Goal: Transaction & Acquisition: Purchase product/service

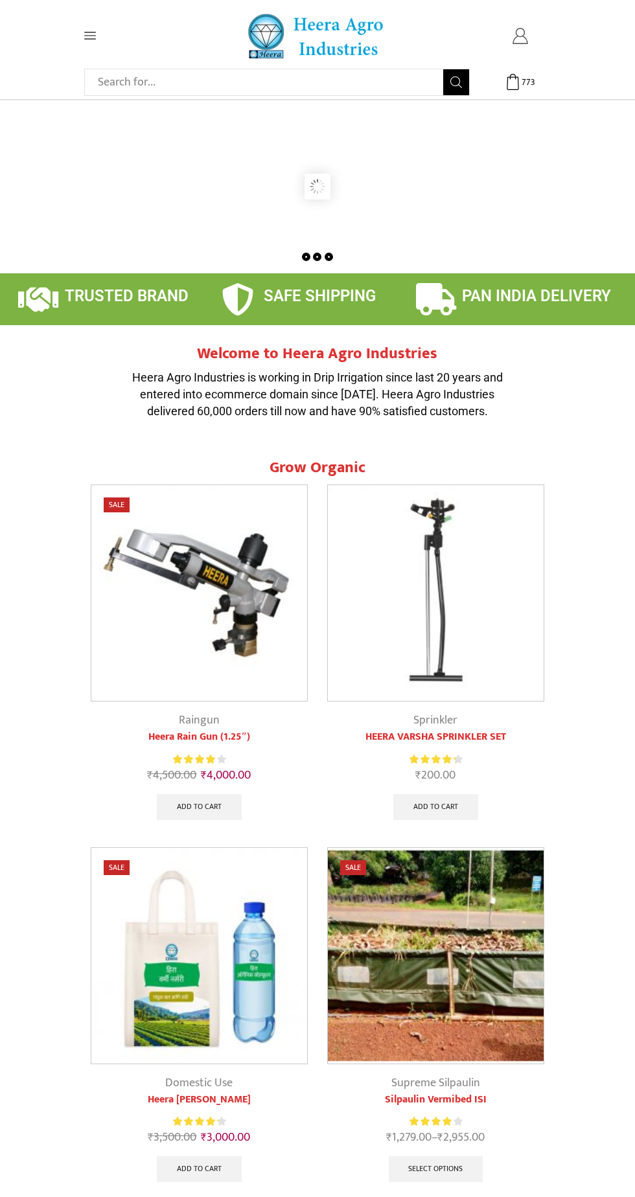
click at [519, 35] on icon at bounding box center [520, 36] width 16 height 16
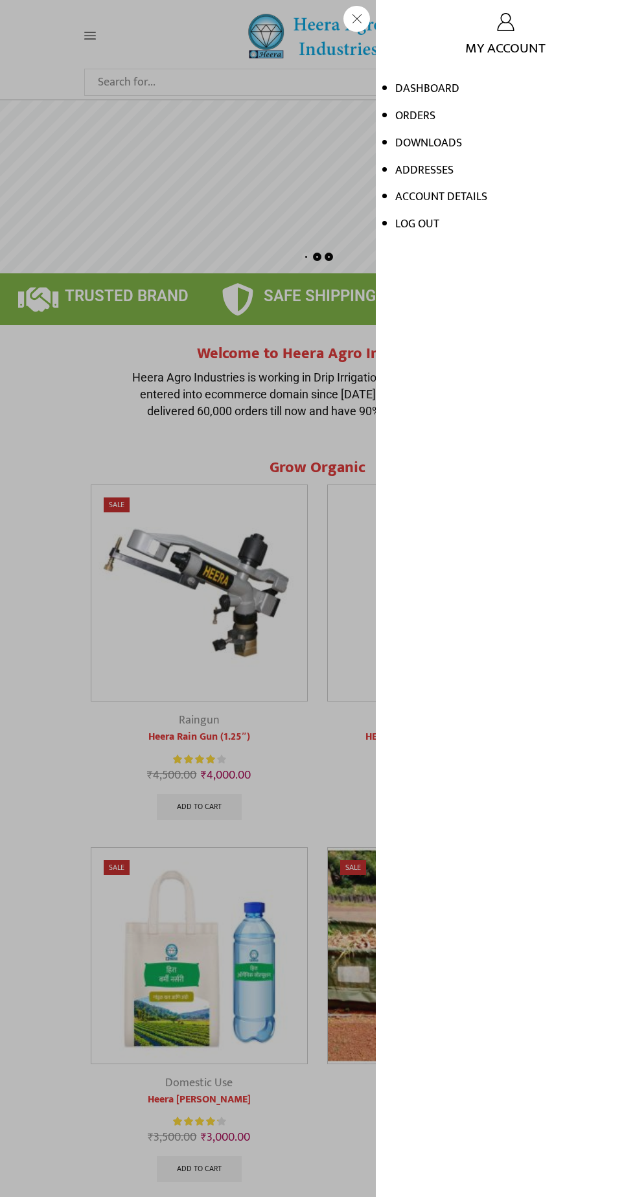
click at [489, 44] on div "My account My Account Dashboard Orders Downloads Addresses Account details Log …" at bounding box center [520, 36] width 62 height 16
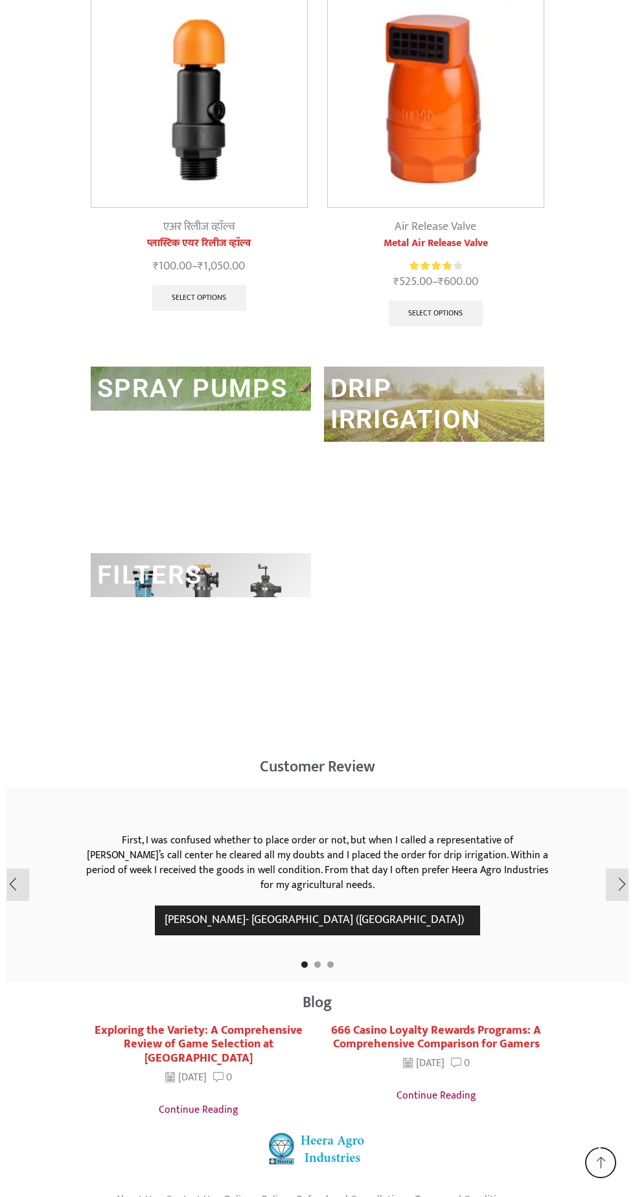
scroll to position [3285, 0]
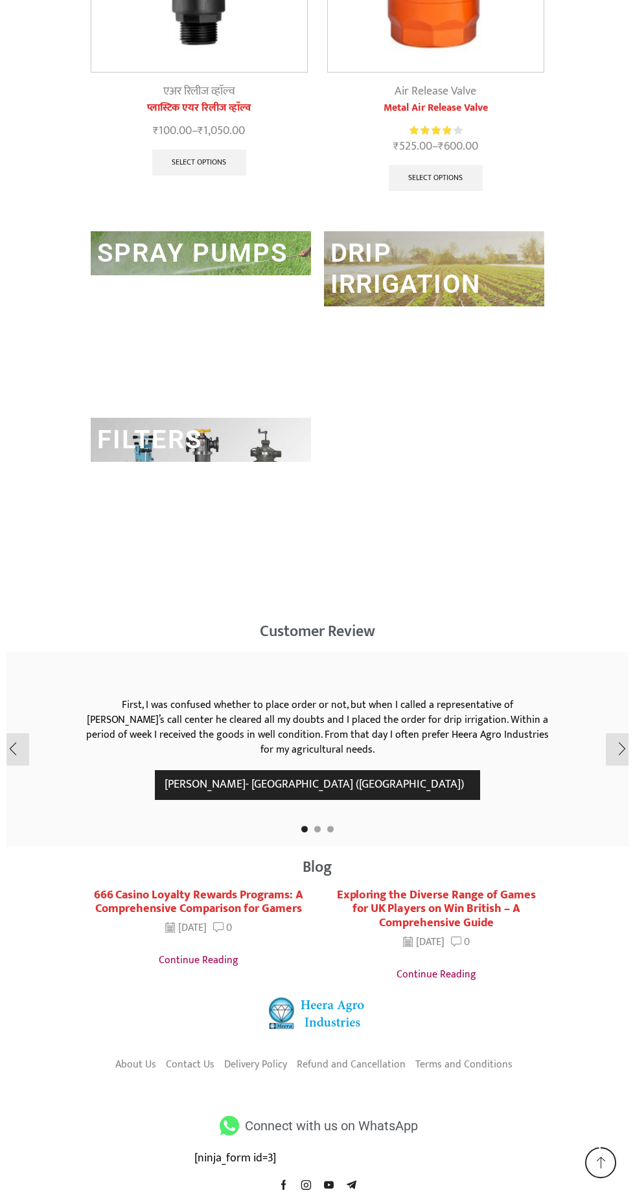
click at [193, 1061] on link "Contact Us" at bounding box center [190, 1065] width 49 height 22
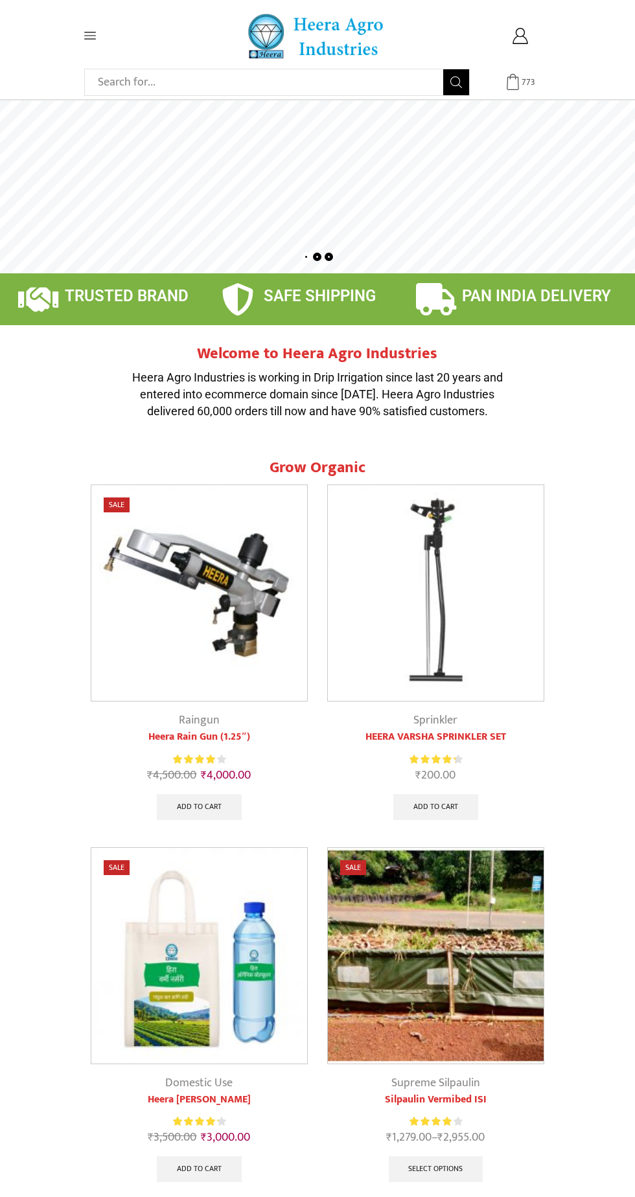
click at [529, 78] on span "773" at bounding box center [528, 82] width 13 height 13
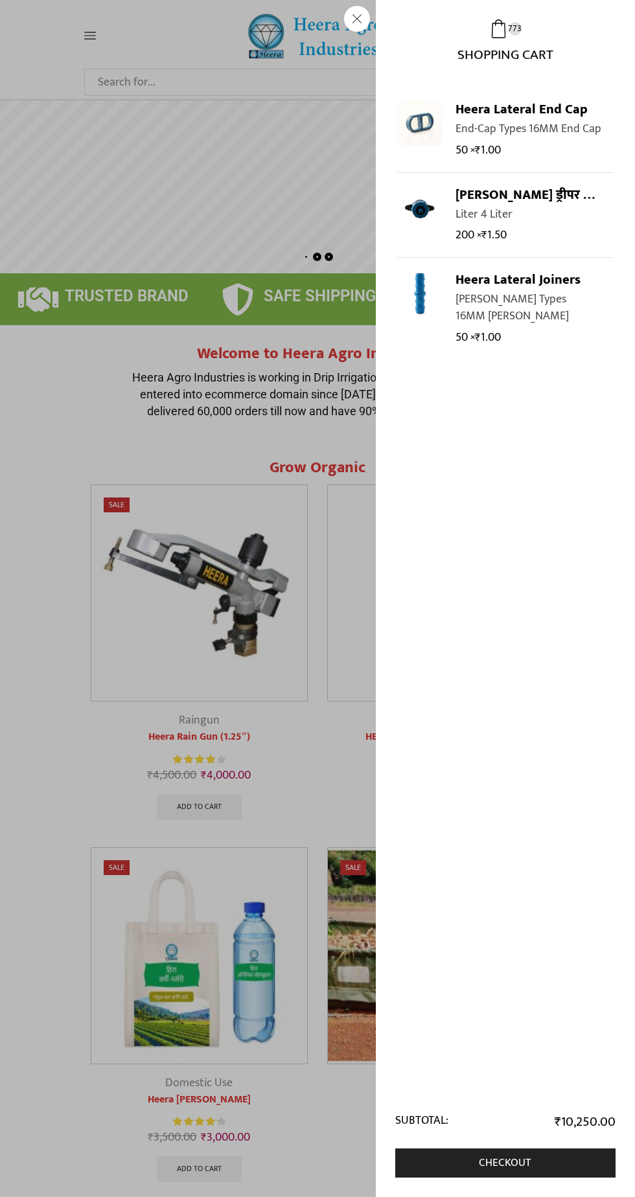
click at [489, 74] on div "773 Cart ₹ 10,250.00 773 773 Shopping Cart" at bounding box center [520, 82] width 62 height 16
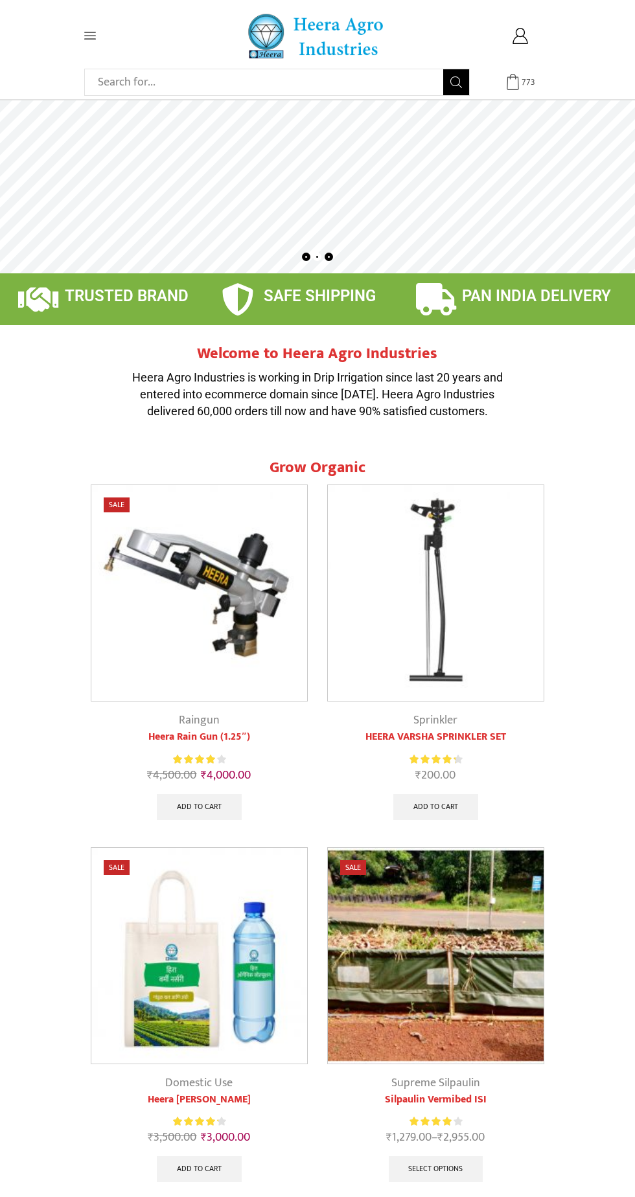
click at [513, 88] on icon at bounding box center [513, 82] width 16 height 16
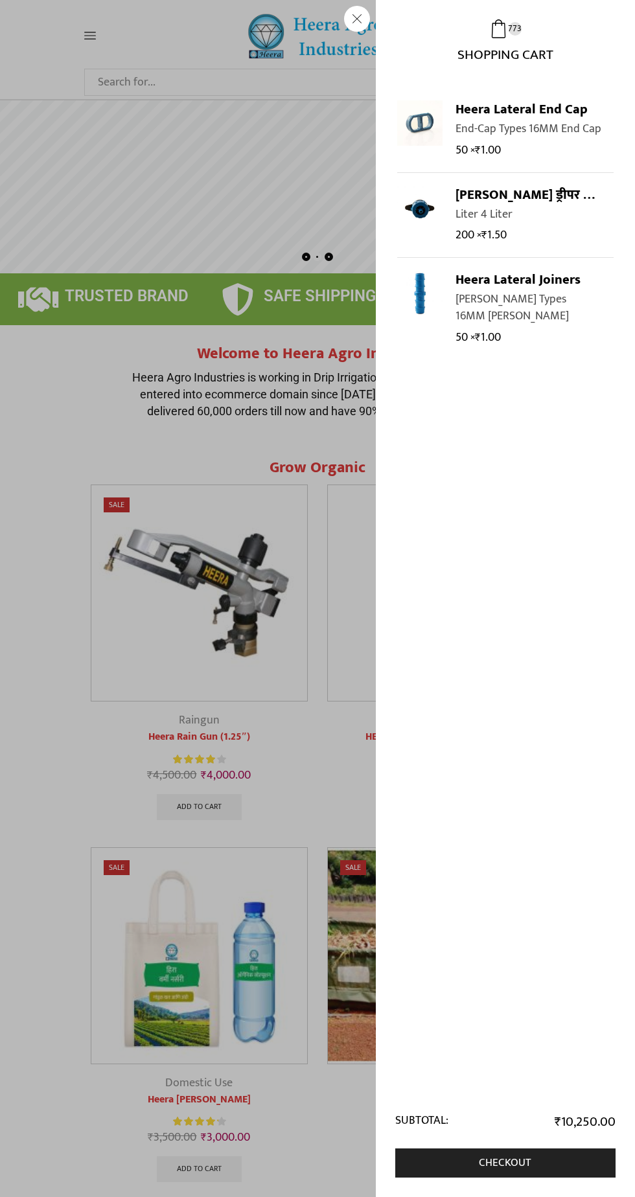
click at [500, 48] on span "Shopping Cart" at bounding box center [505, 50] width 96 height 24
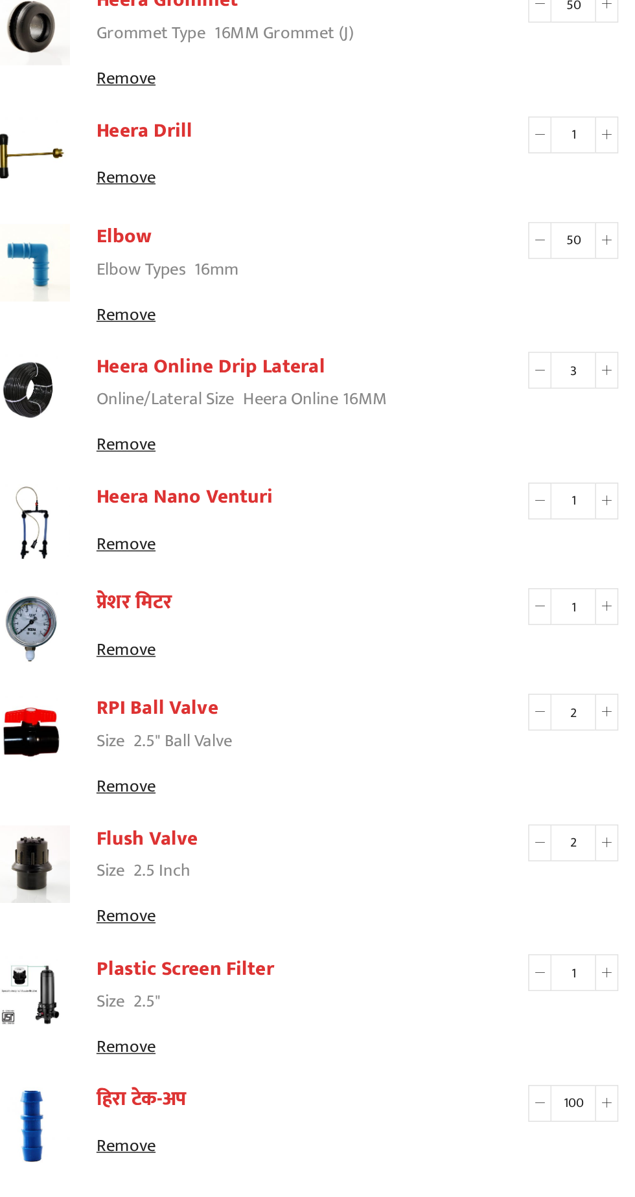
scroll to position [809, 0]
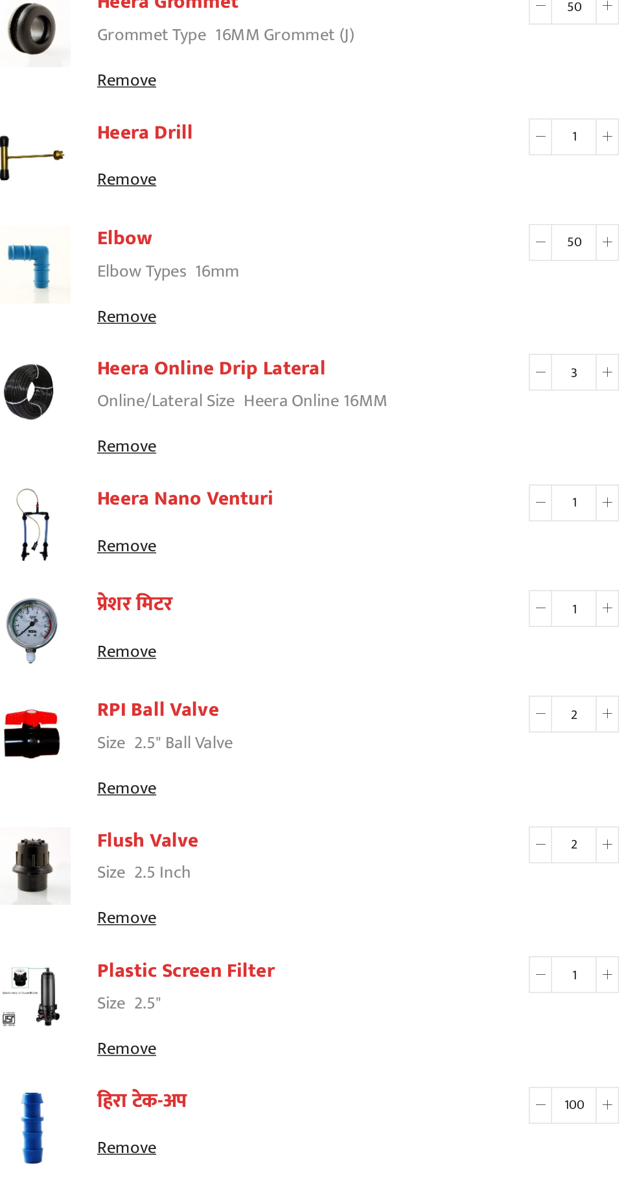
click at [446, 245] on span at bounding box center [451, 249] width 16 height 25
type input "2"
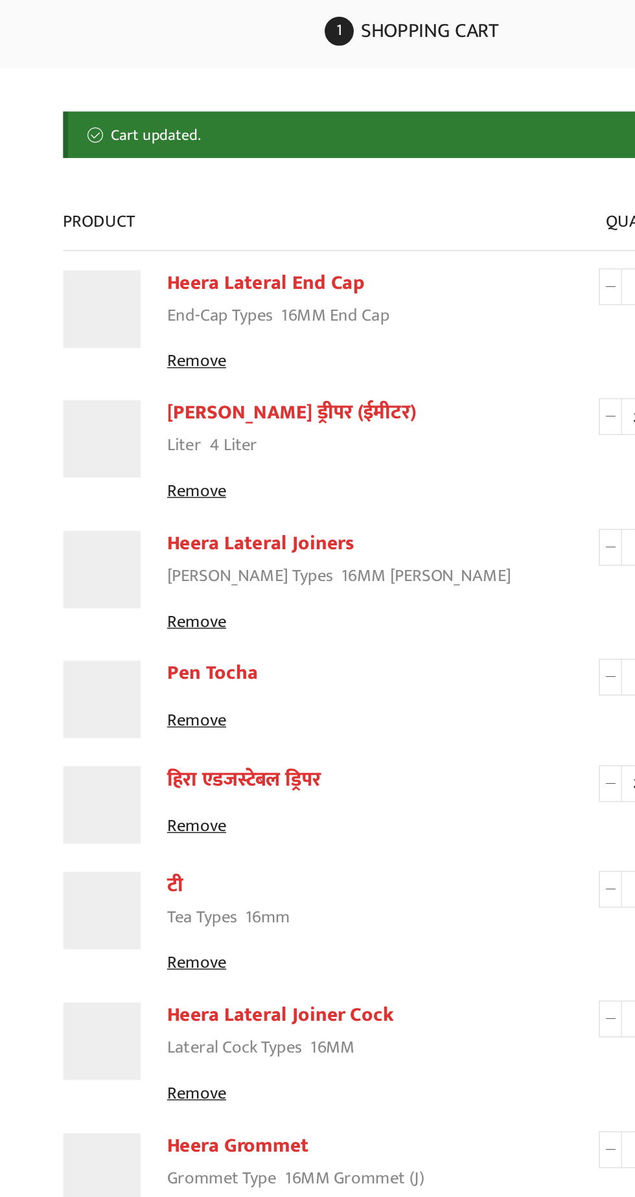
scroll to position [0, 0]
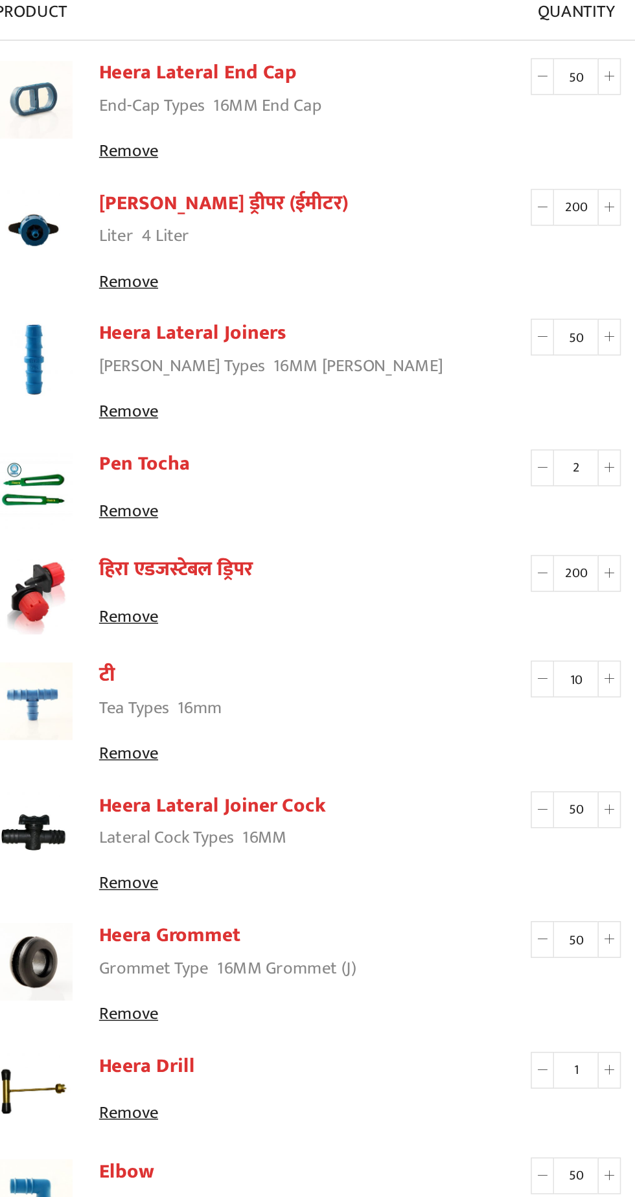
click at [450, 321] on icon at bounding box center [450, 323] width 6 height 6
type input "150"
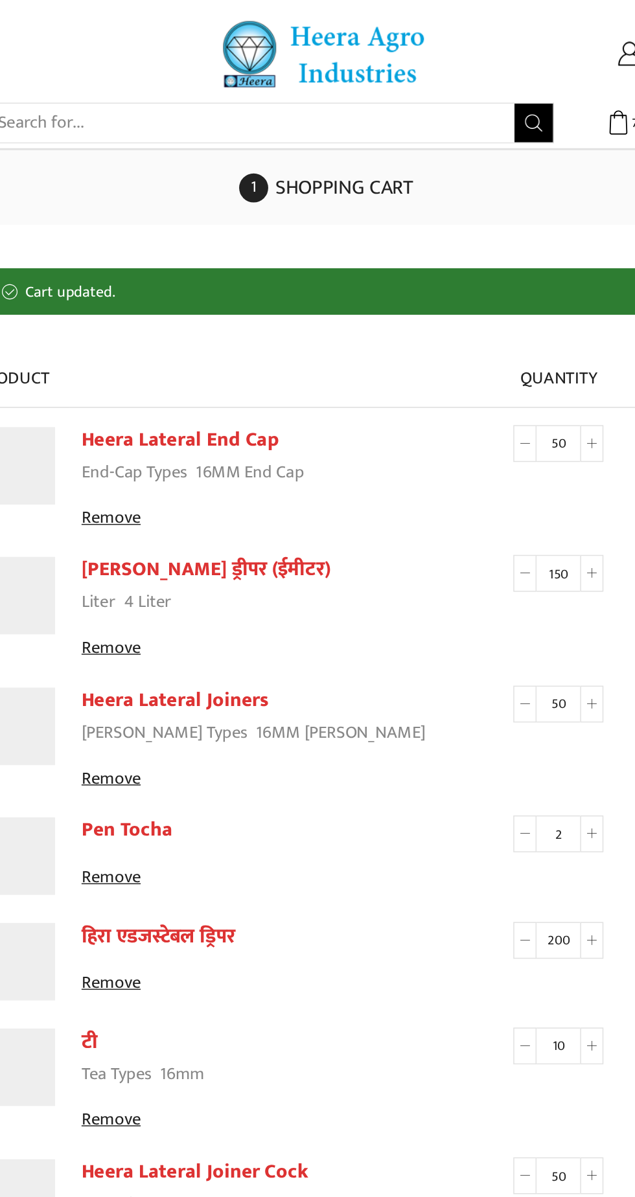
click at [451, 380] on icon at bounding box center [450, 383] width 6 height 6
type input "100"
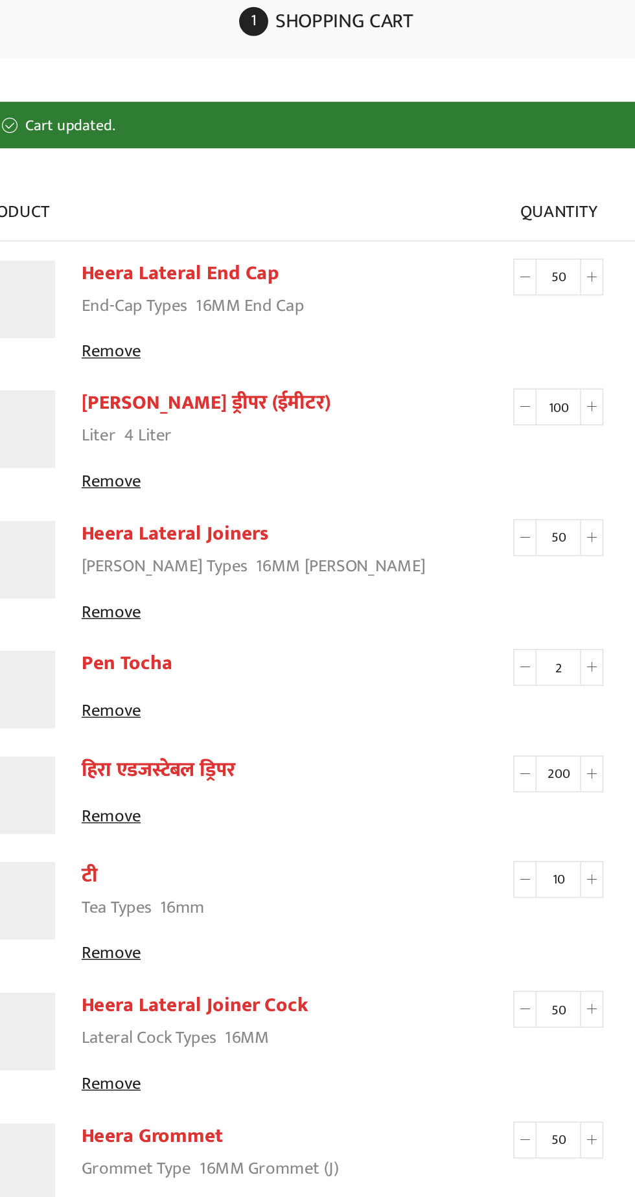
scroll to position [113, 0]
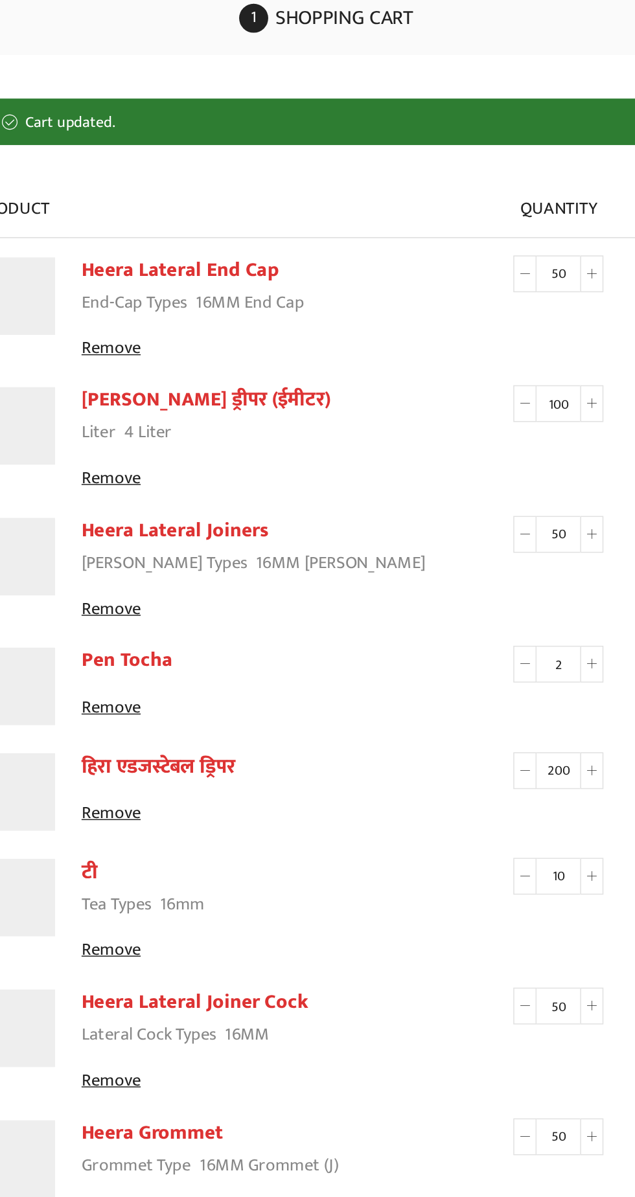
click at [450, 356] on icon at bounding box center [450, 357] width 6 height 6
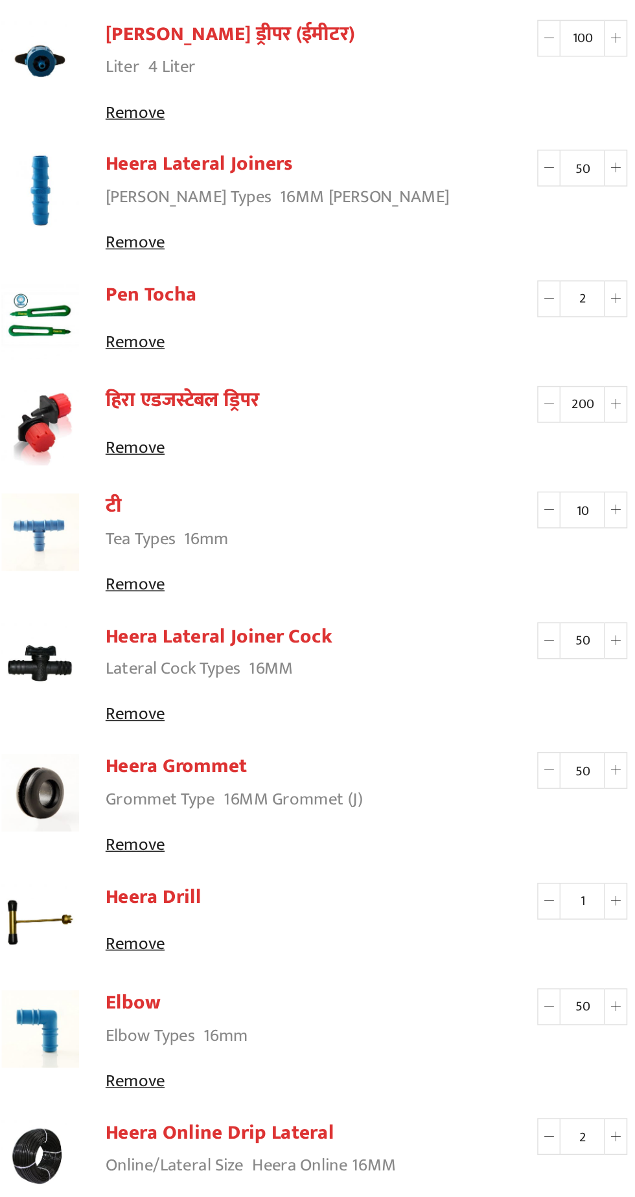
click at [450, 970] on icon at bounding box center [450, 971] width 6 height 6
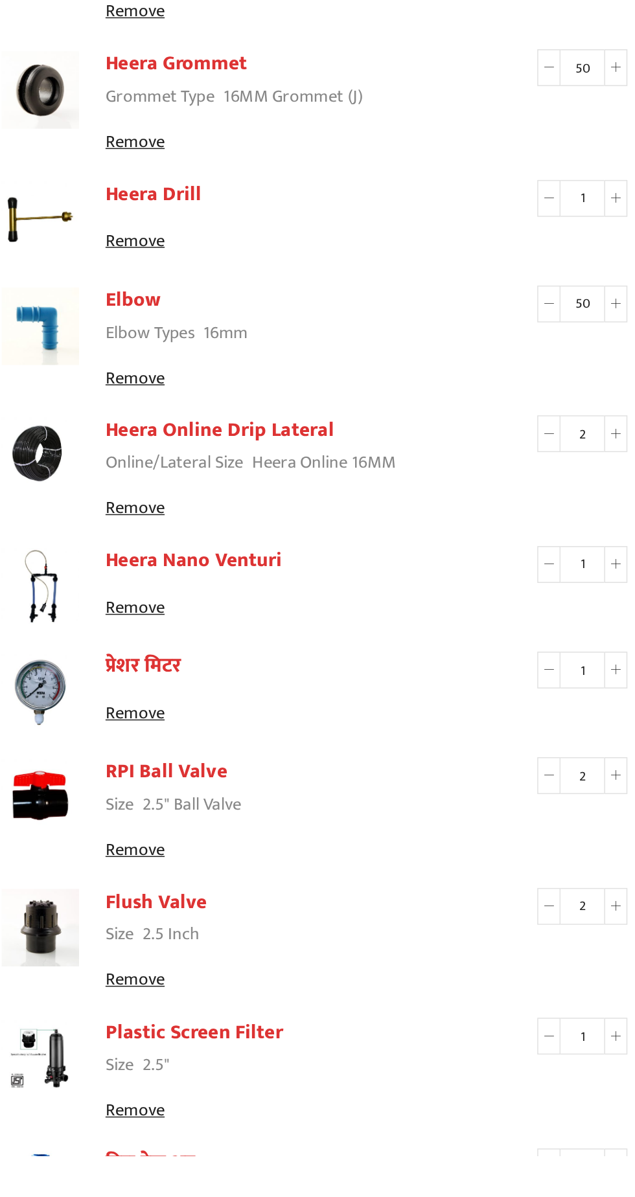
scroll to position [345, 0]
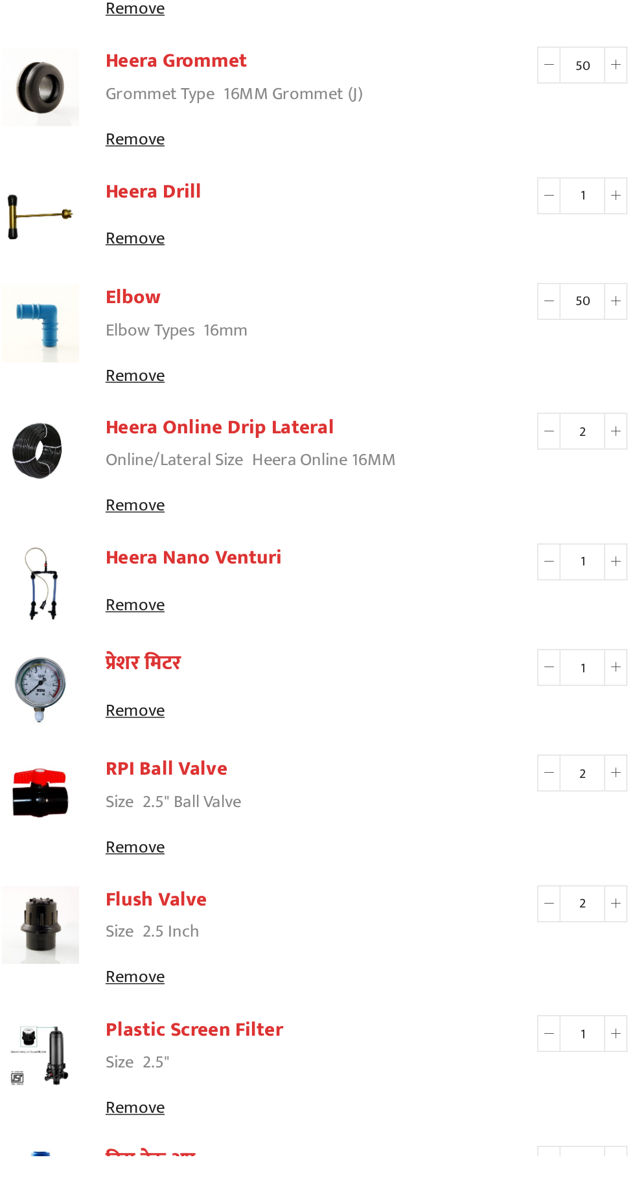
click at [456, 1197] on span at bounding box center [451, 1203] width 16 height 25
type input "50"
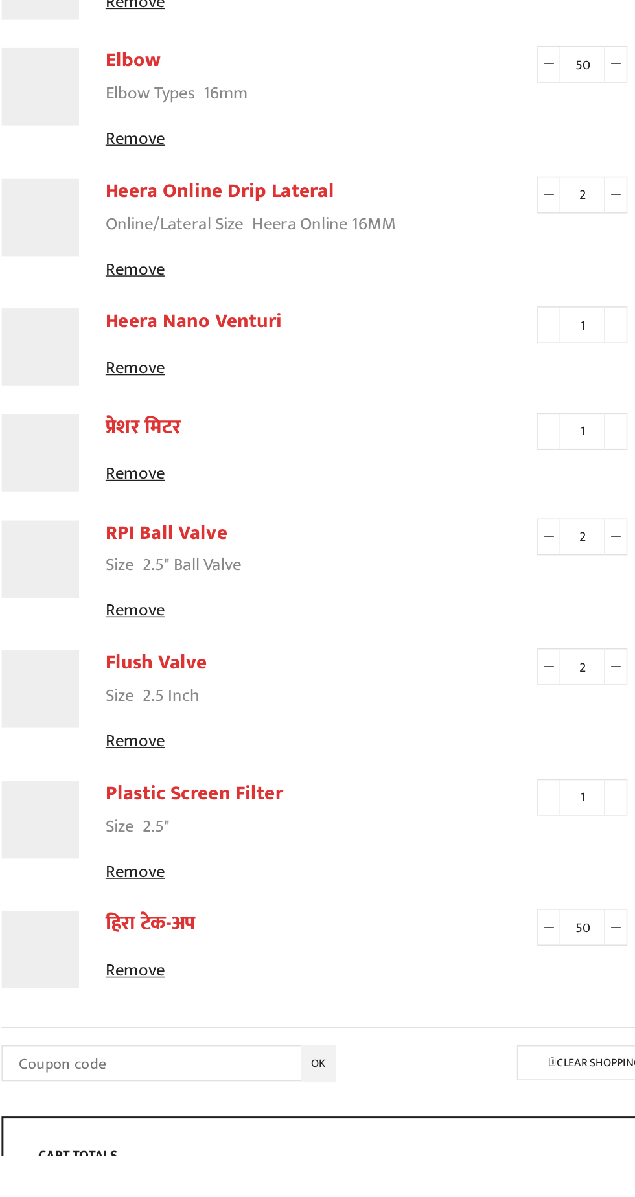
scroll to position [564, 0]
click at [450, 1043] on icon at bounding box center [450, 1044] width 6 height 6
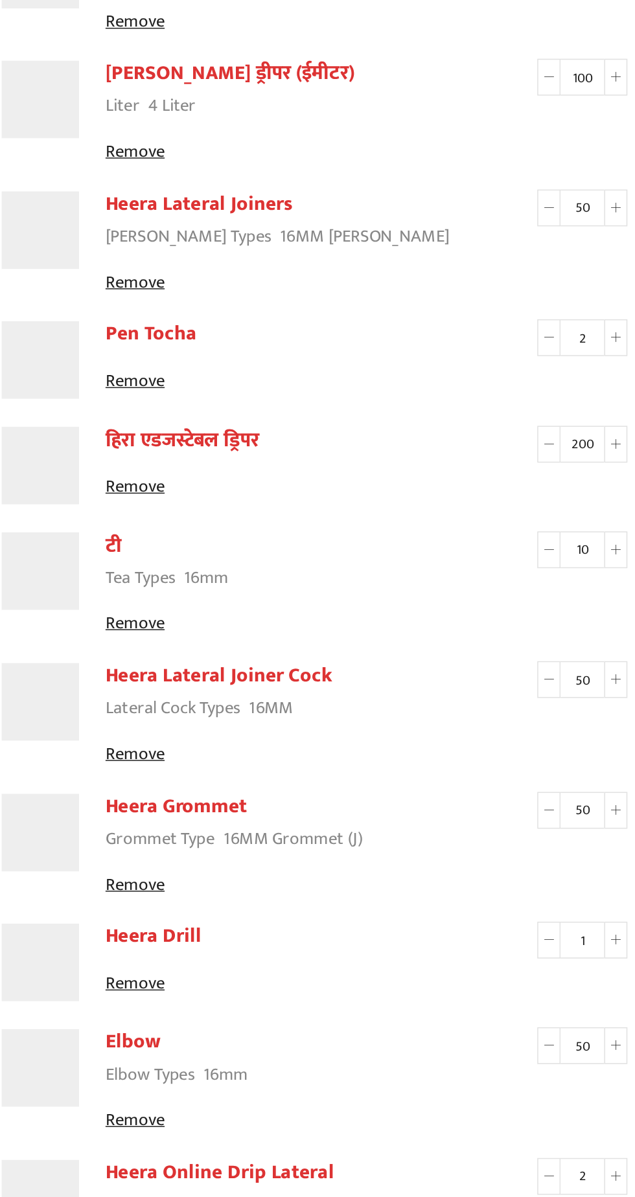
scroll to position [0, 0]
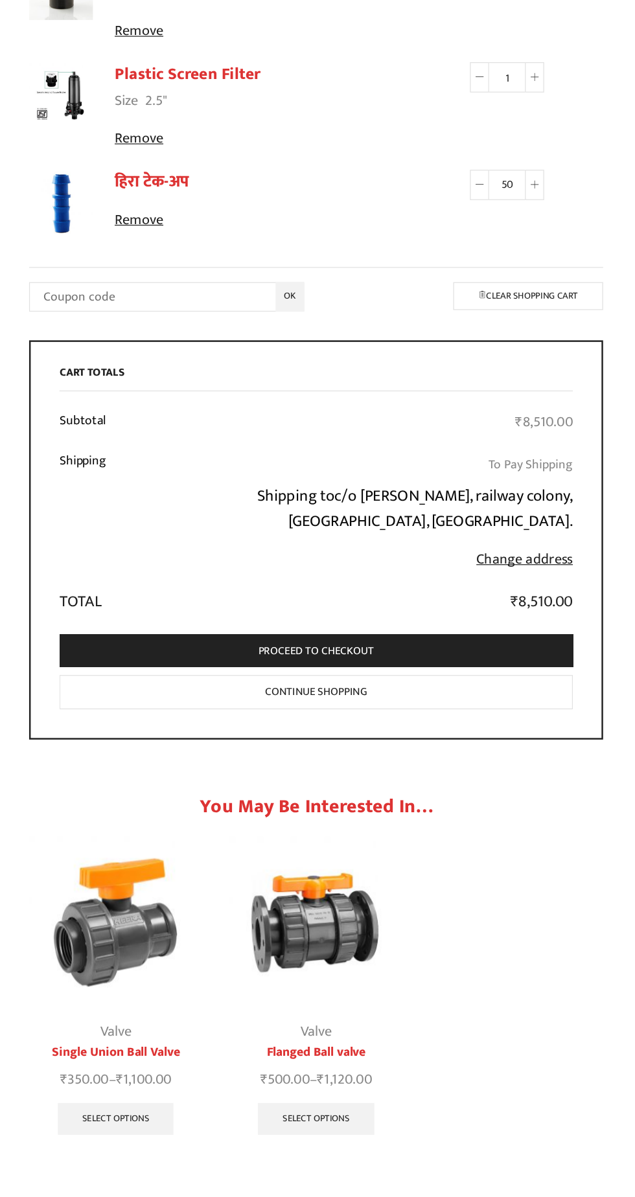
scroll to position [1218, 0]
